Goal: Task Accomplishment & Management: Use online tool/utility

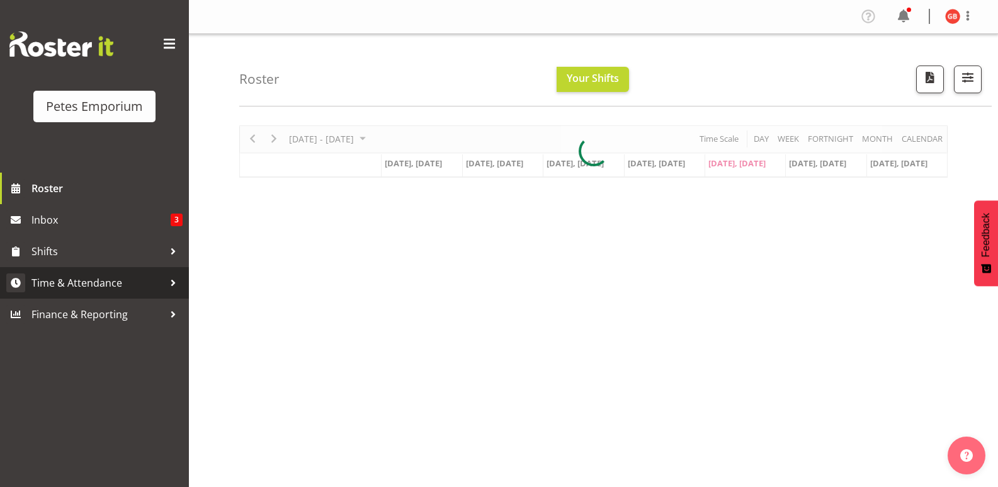
click at [87, 278] on span "Time & Attendance" at bounding box center [97, 282] width 132 height 19
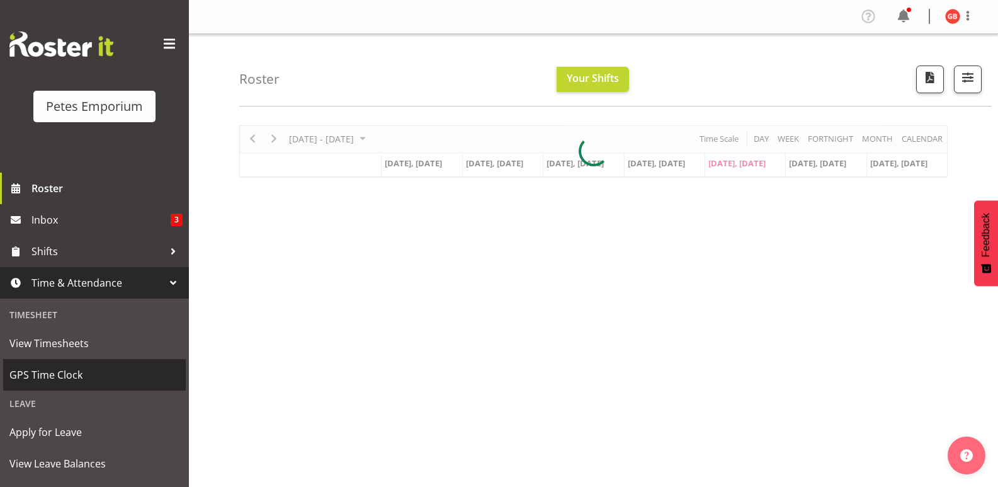
click at [62, 375] on span "GPS Time Clock" at bounding box center [94, 374] width 170 height 19
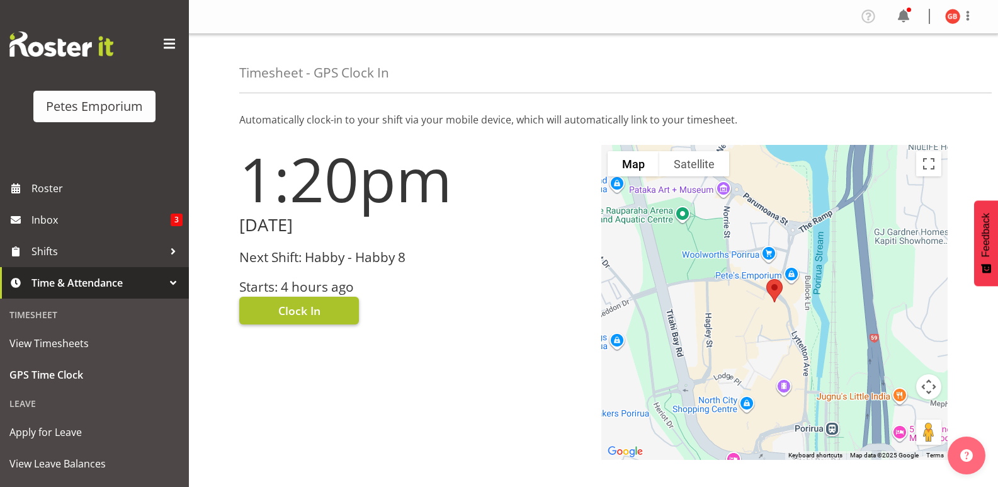
click at [326, 305] on button "Clock In" at bounding box center [299, 311] width 120 height 28
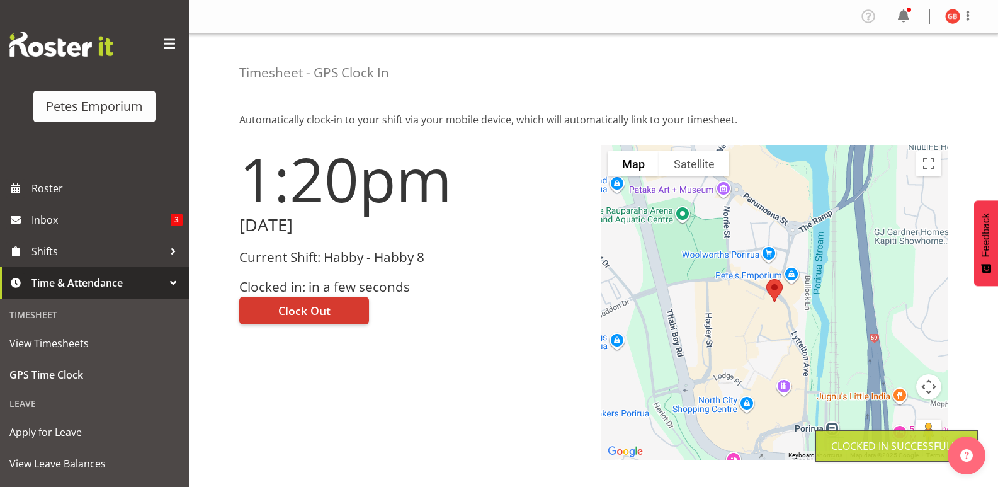
click at [947, 17] on img at bounding box center [952, 16] width 15 height 15
click at [894, 67] on link "Log Out" at bounding box center [914, 66] width 121 height 23
